Goal: Complete application form

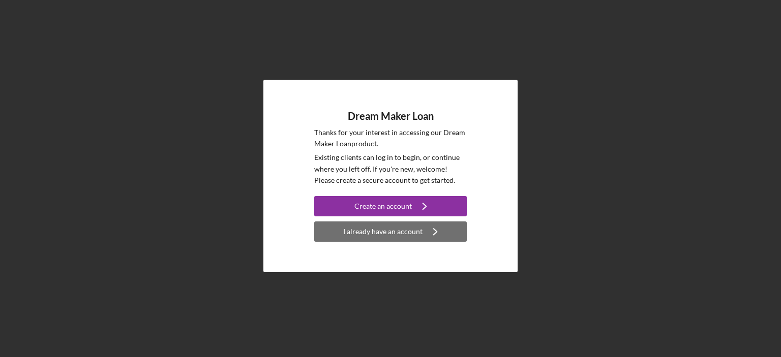
click at [346, 228] on div "I already have an account" at bounding box center [382, 232] width 79 height 20
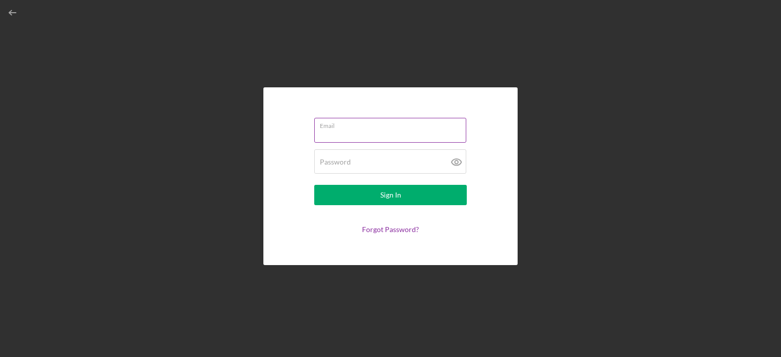
click at [460, 132] on input "Email" at bounding box center [390, 130] width 152 height 24
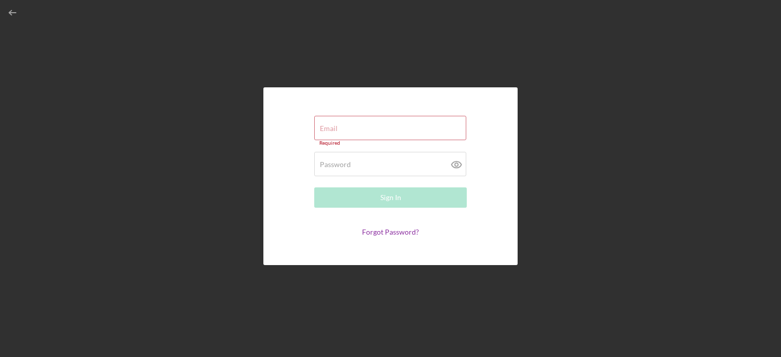
type input "[EMAIL_ADDRESS][DOMAIN_NAME]"
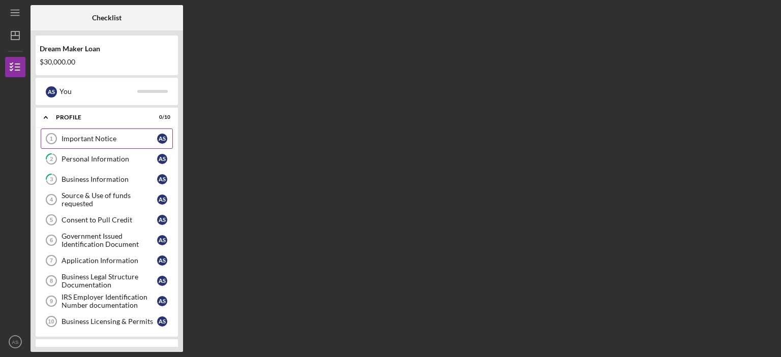
click at [104, 140] on div "Important Notice" at bounding box center [110, 139] width 96 height 8
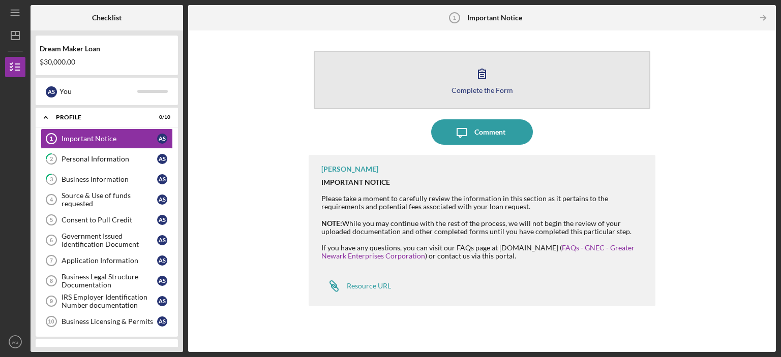
click at [465, 92] on div "Complete the Form" at bounding box center [482, 90] width 62 height 8
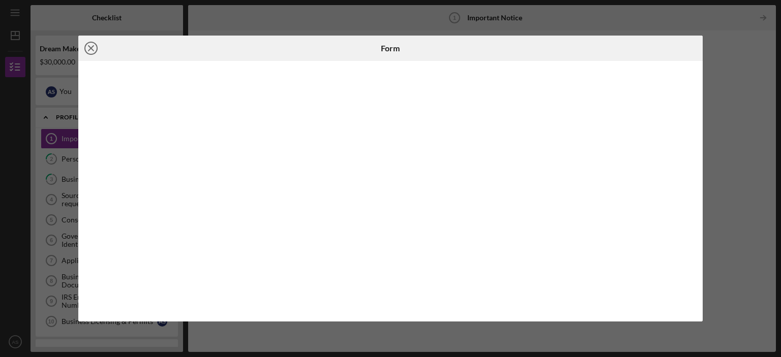
click at [86, 50] on icon "Icon/Close" at bounding box center [90, 48] width 25 height 25
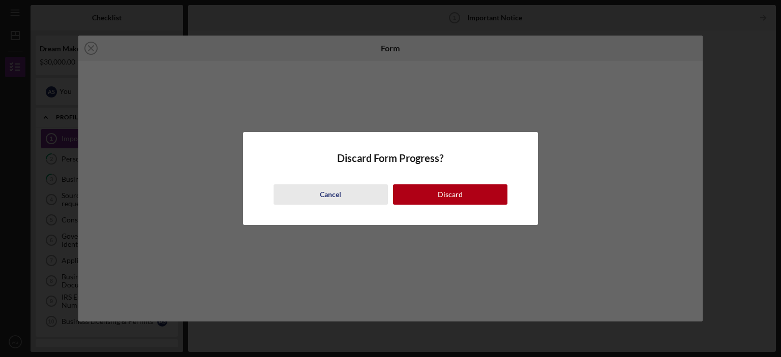
click at [334, 201] on div "Cancel" at bounding box center [330, 195] width 21 height 20
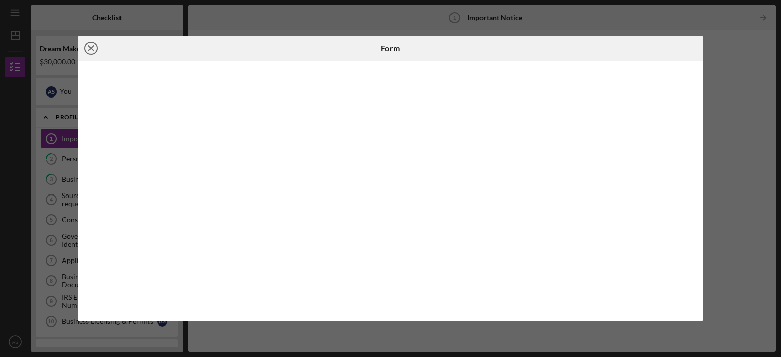
click at [81, 51] on icon "Icon/Close" at bounding box center [90, 48] width 25 height 25
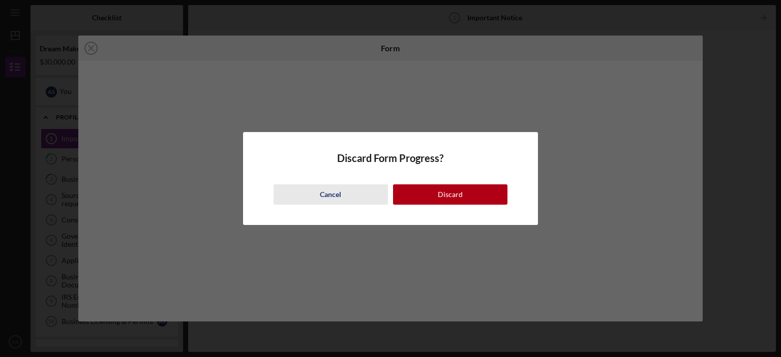
click at [340, 197] on div "Cancel" at bounding box center [330, 195] width 21 height 20
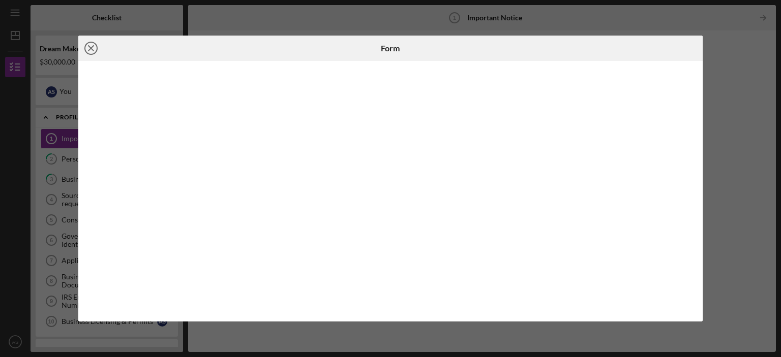
click at [85, 51] on circle at bounding box center [91, 48] width 12 height 12
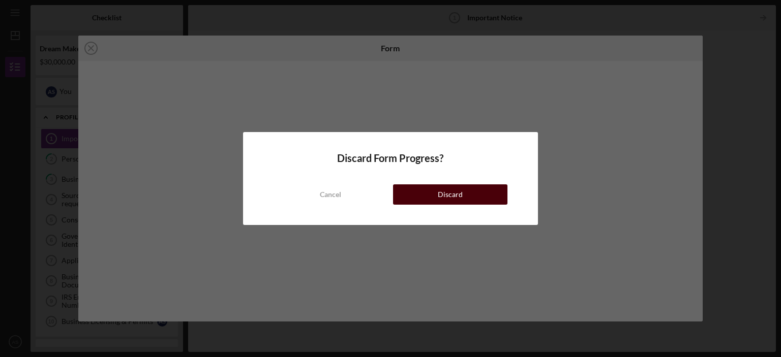
click at [439, 187] on div "Discard" at bounding box center [450, 195] width 25 height 20
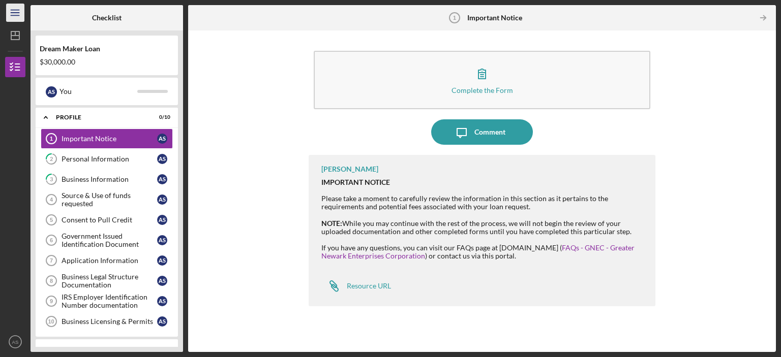
click at [10, 15] on icon "Icon/Menu" at bounding box center [15, 13] width 23 height 23
